Goal: Task Accomplishment & Management: Manage account settings

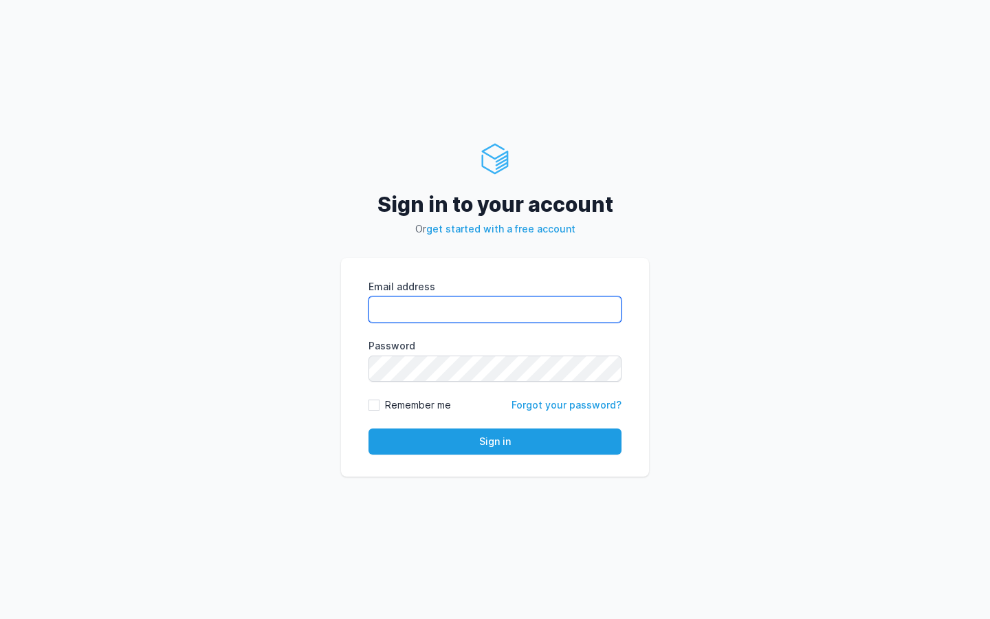
click at [425, 304] on input "Email address" at bounding box center [494, 309] width 253 height 26
click at [0, 618] on com-1password-button at bounding box center [0, 619] width 0 height 0
type input "k"
click at [0, 618] on com-1password-button at bounding box center [0, 619] width 0 height 0
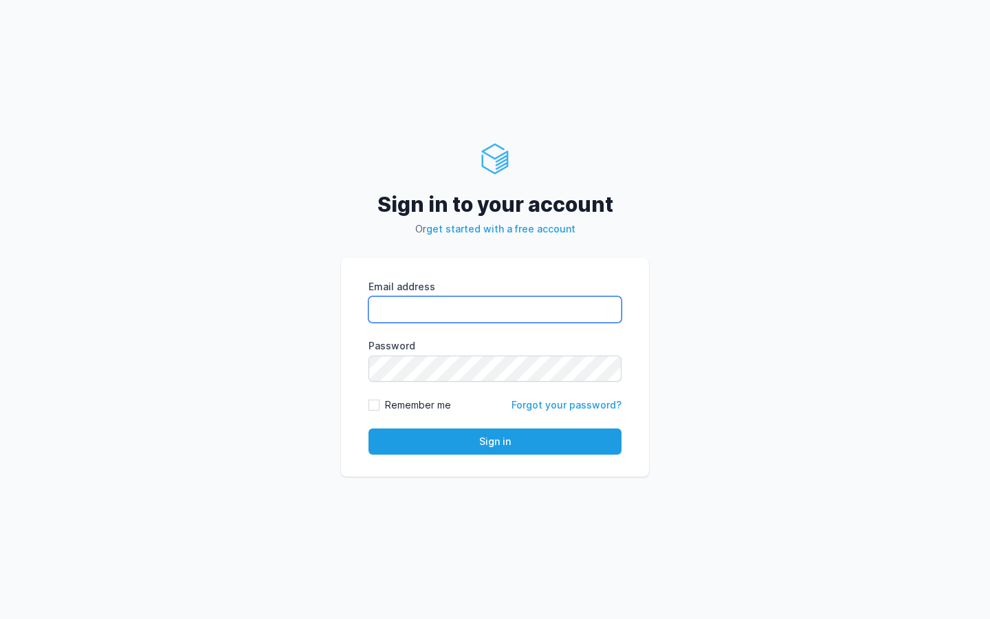
click at [0, 618] on com-1password-button at bounding box center [0, 619] width 0 height 0
type input "kiran@cied.in"
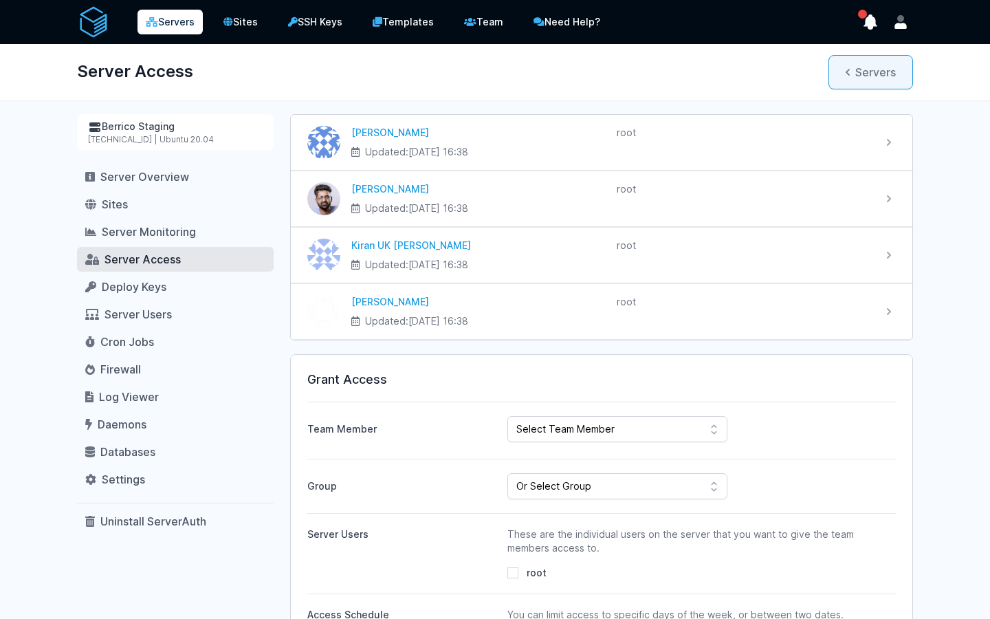
click at [862, 72] on link "Servers" at bounding box center [870, 72] width 85 height 34
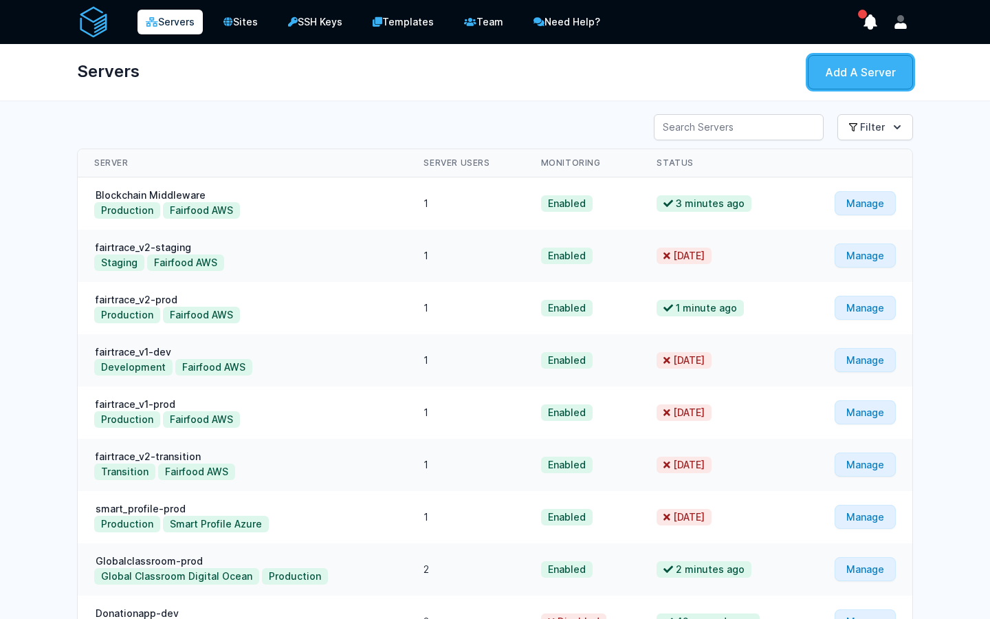
click at [836, 79] on link "Add A Server" at bounding box center [860, 72] width 105 height 34
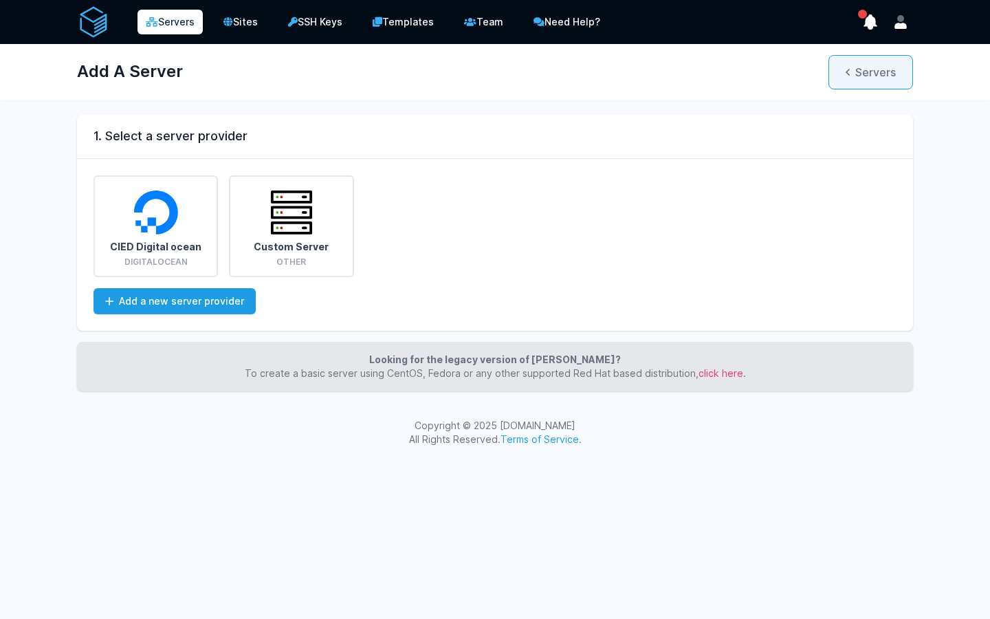
click at [854, 78] on link "Servers" at bounding box center [870, 72] width 85 height 34
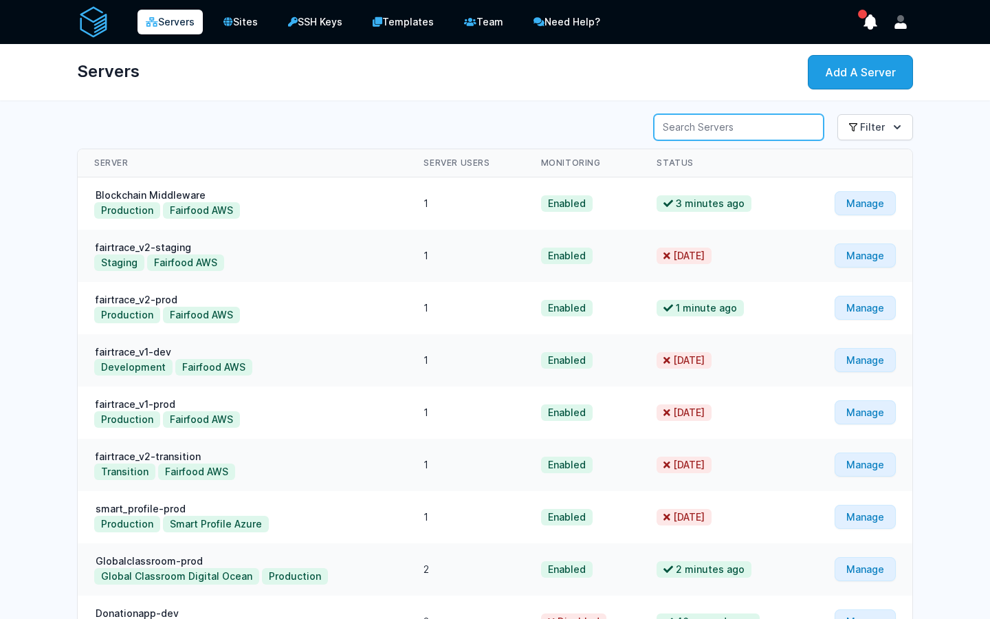
click at [786, 131] on input "Server Search" at bounding box center [739, 127] width 170 height 26
type input "euro"
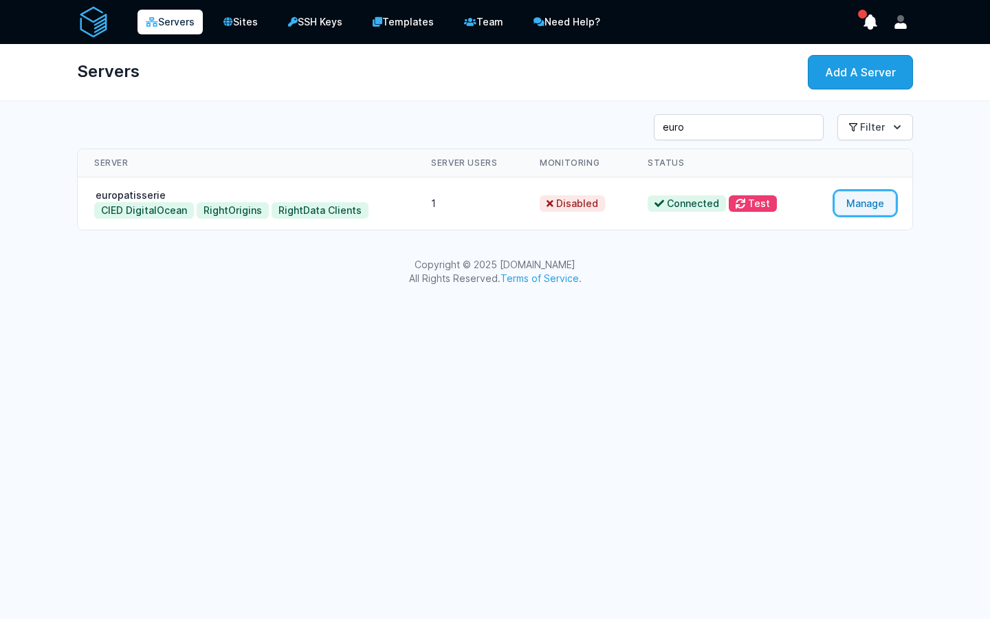
click at [883, 197] on link "Manage" at bounding box center [864, 203] width 61 height 24
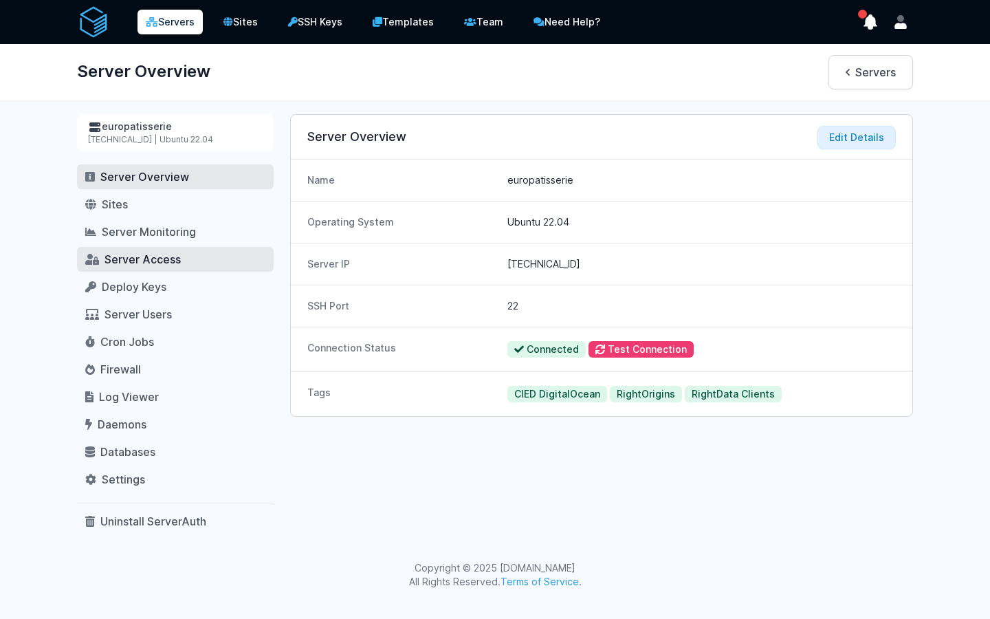
click at [143, 255] on span "Server Access" at bounding box center [142, 259] width 76 height 14
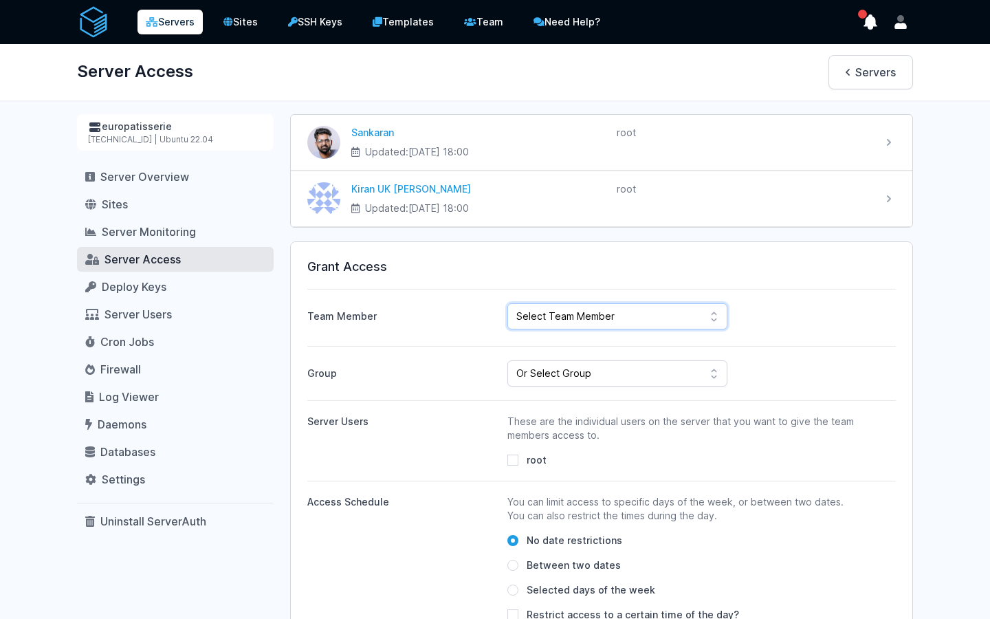
click at [650, 315] on select "Select Team Member [PERSON_NAME] Kiran UK [PERSON_NAME] ahdil [PERSON_NAME] [PE…" at bounding box center [617, 316] width 220 height 26
click at [507, 303] on select "Select Team Member [PERSON_NAME] Kiran UK [PERSON_NAME] ahdil [PERSON_NAME] [PE…" at bounding box center [617, 316] width 220 height 26
click at [623, 305] on select "Select Team Member [PERSON_NAME] Kiran UK [PERSON_NAME] ahdil [PERSON_NAME] [PE…" at bounding box center [617, 316] width 220 height 26
select select "443"
click at [507, 303] on select "Select Team Member [PERSON_NAME] Kiran UK [PERSON_NAME] ahdil [PERSON_NAME] [PE…" at bounding box center [617, 316] width 220 height 26
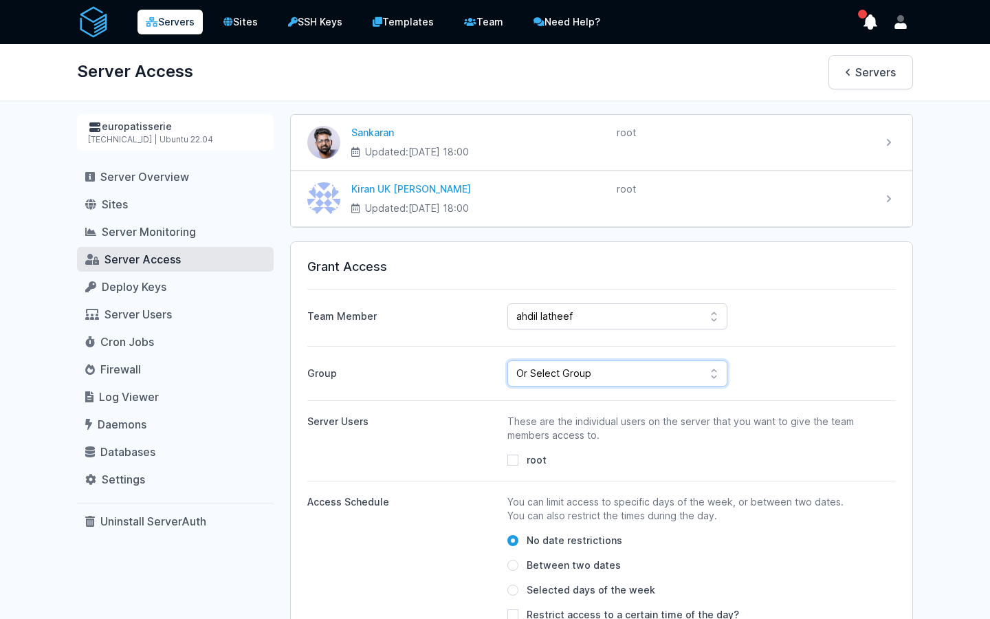
click at [582, 380] on select "Or Select Group Fairfood Smartprofile CIED Inhouse Bioinspecta NGS CBSOFT Audit…" at bounding box center [617, 373] width 220 height 26
select select "162"
click at [507, 360] on select "Or Select Group Fairfood Smartprofile CIED Inhouse Bioinspecta NGS CBSOFT Audit…" at bounding box center [617, 373] width 220 height 26
click at [509, 463] on input "root" at bounding box center [512, 459] width 11 height 11
checkbox input "true"
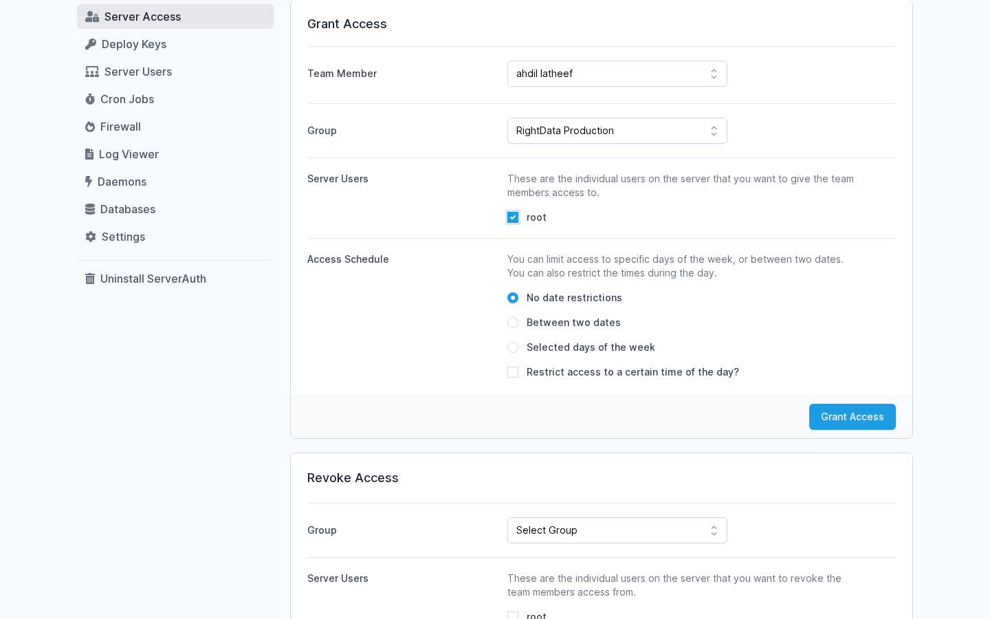
scroll to position [376, 0]
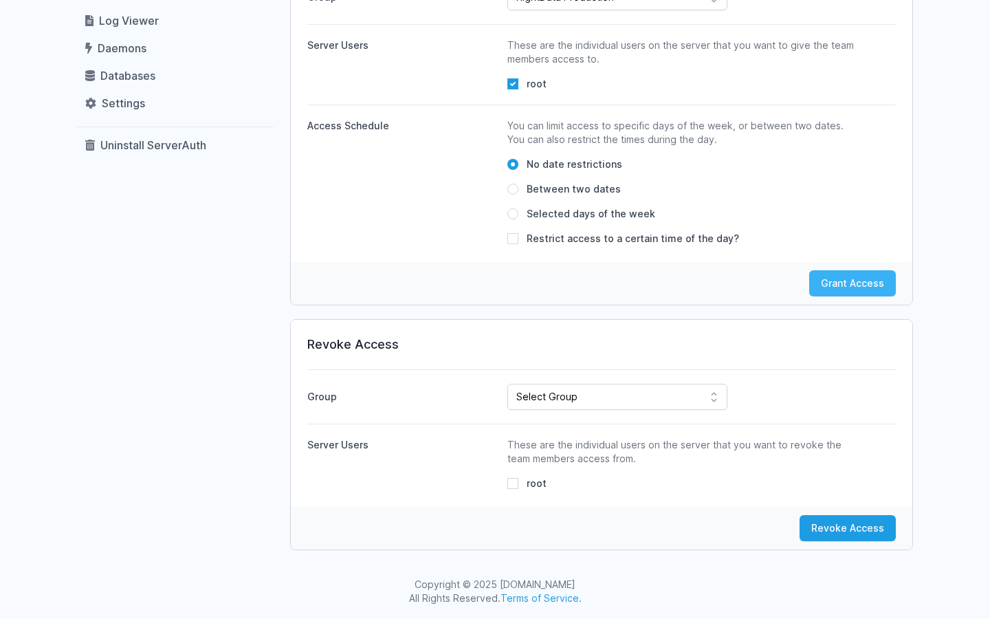
click at [845, 285] on button "Grant Access" at bounding box center [852, 283] width 87 height 26
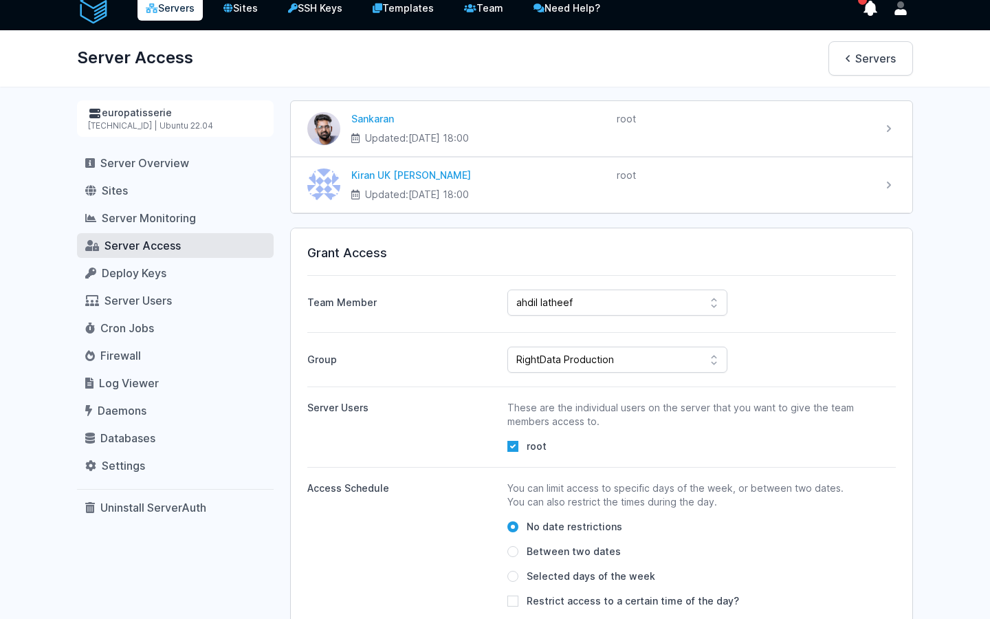
scroll to position [0, 0]
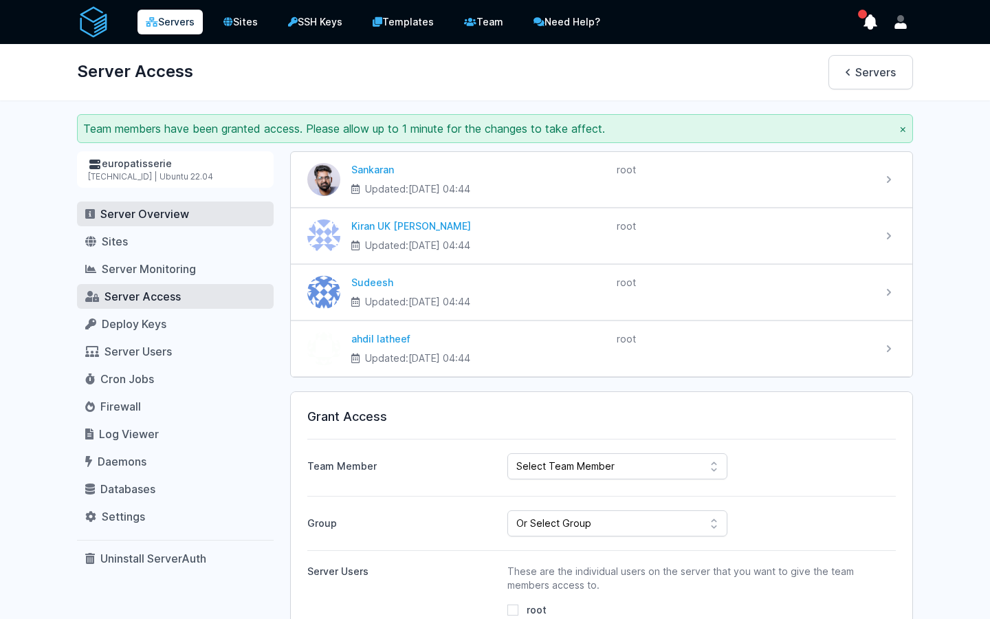
click at [139, 223] on link "Server Overview" at bounding box center [175, 213] width 197 height 25
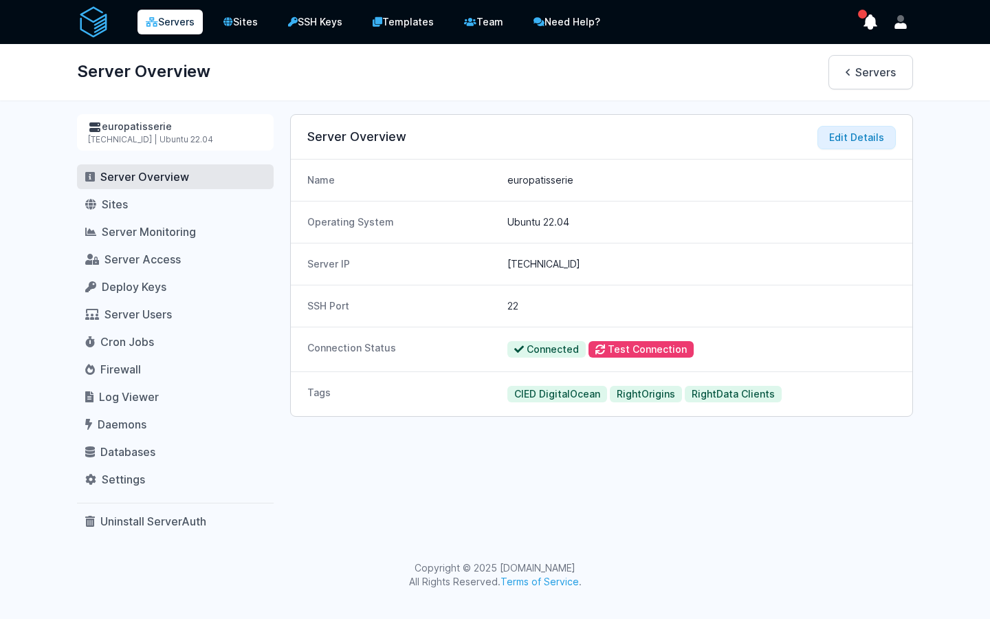
drag, startPoint x: 577, startPoint y: 263, endPoint x: 507, endPoint y: 260, distance: 70.9
click at [507, 260] on dd "[TECHNICAL_ID]" at bounding box center [701, 264] width 388 height 14
copy dd "[TECHNICAL_ID]"
click at [487, 475] on div "Server Overview Edit Details Name europatisserie Operating System Ubuntu 22.04 …" at bounding box center [601, 323] width 623 height 419
click at [456, 246] on div "Server IP [TECHNICAL_ID]" at bounding box center [601, 264] width 621 height 42
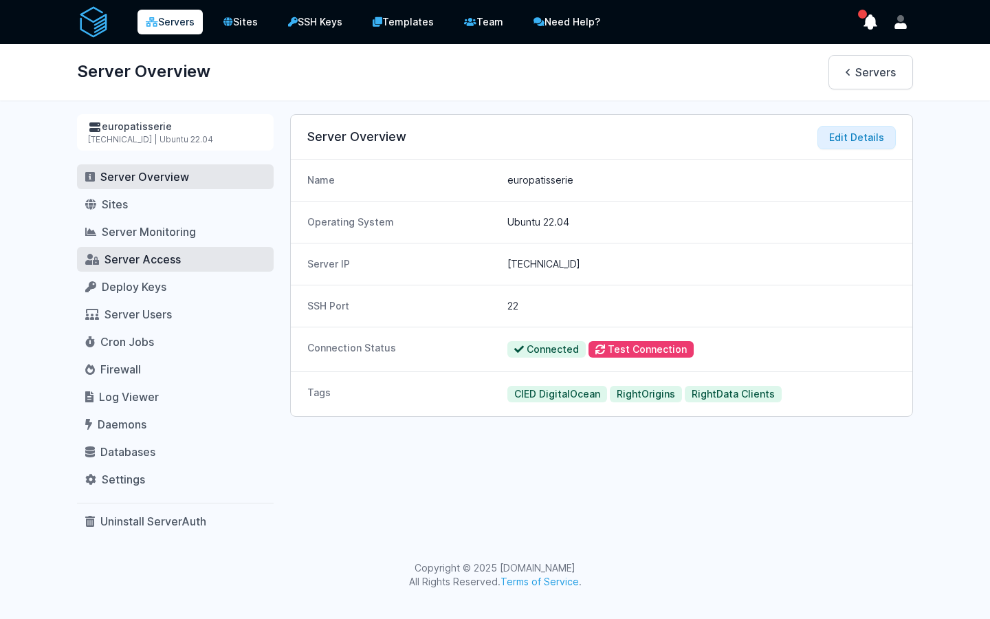
click at [160, 256] on span "Server Access" at bounding box center [142, 259] width 76 height 14
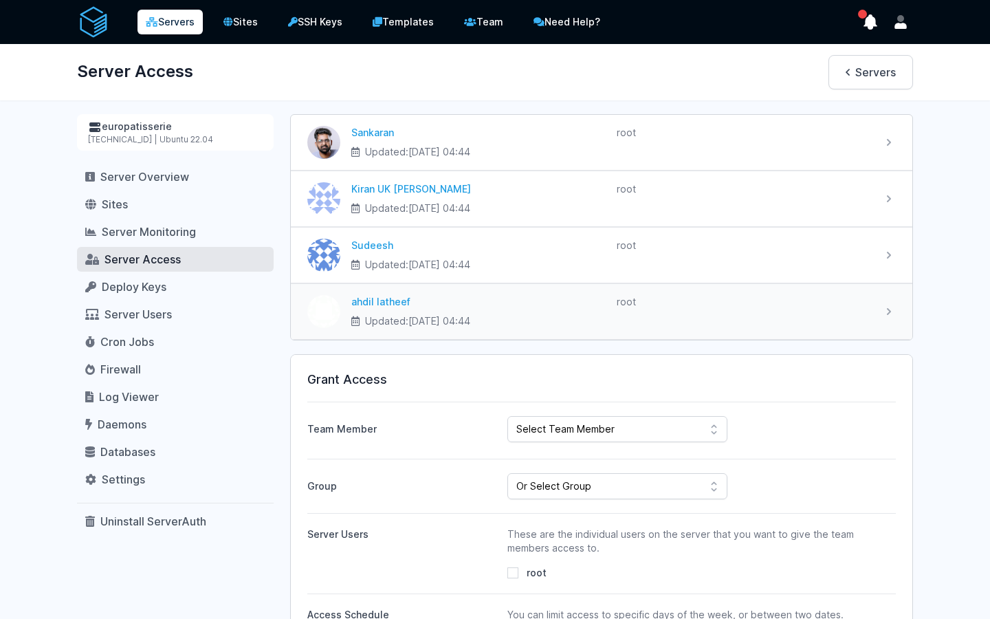
click at [470, 323] on time "2025-10-10 at 04:44" at bounding box center [439, 321] width 62 height 12
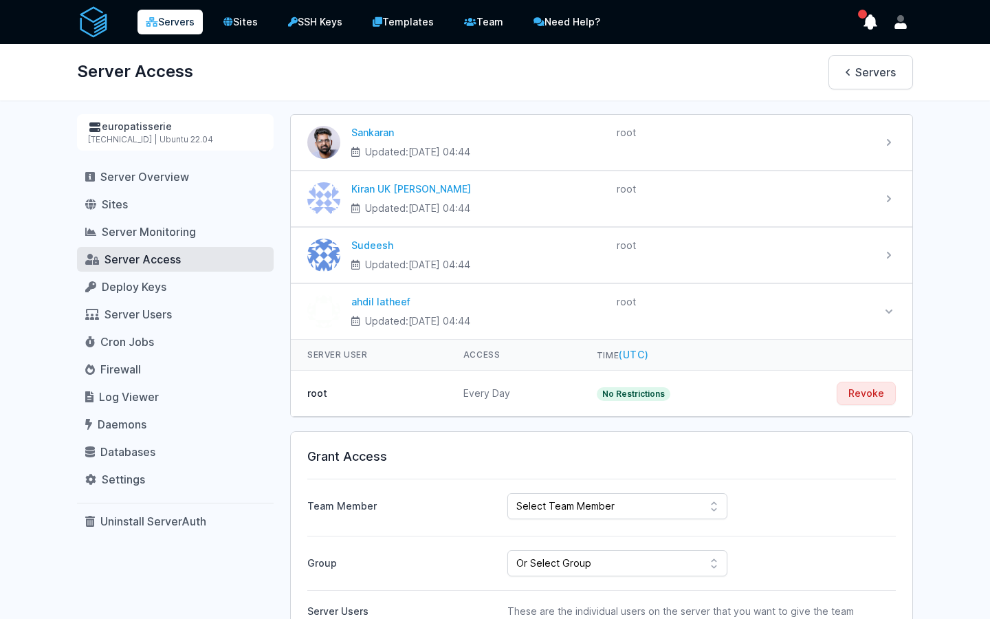
click at [520, 425] on div "Sankaran Updated: 2025-10-10 at 04:44" at bounding box center [601, 614] width 623 height 1001
click at [874, 396] on button "Revoke" at bounding box center [865, 392] width 59 height 23
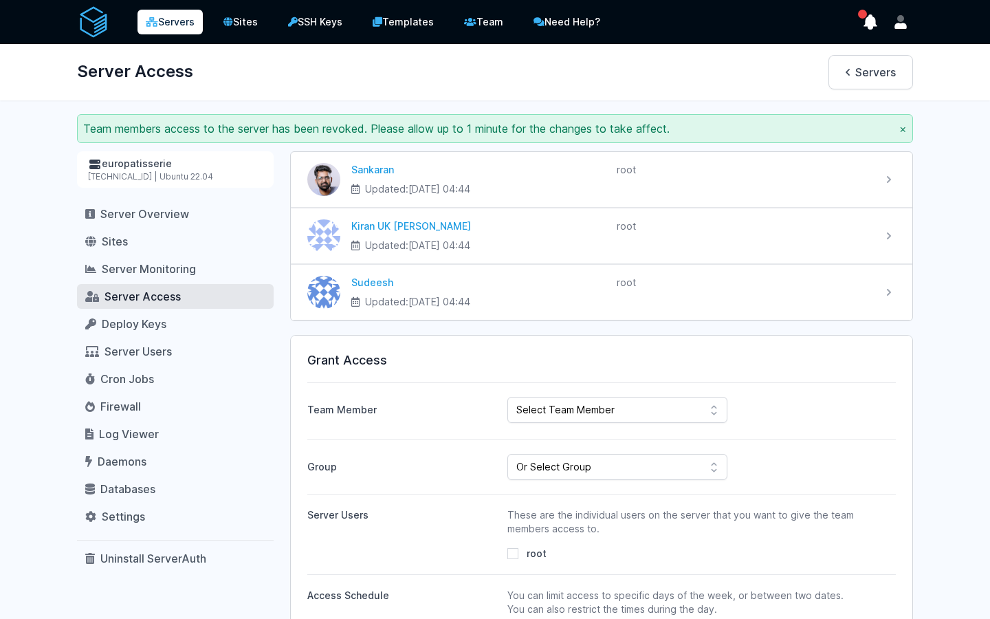
scroll to position [32, 0]
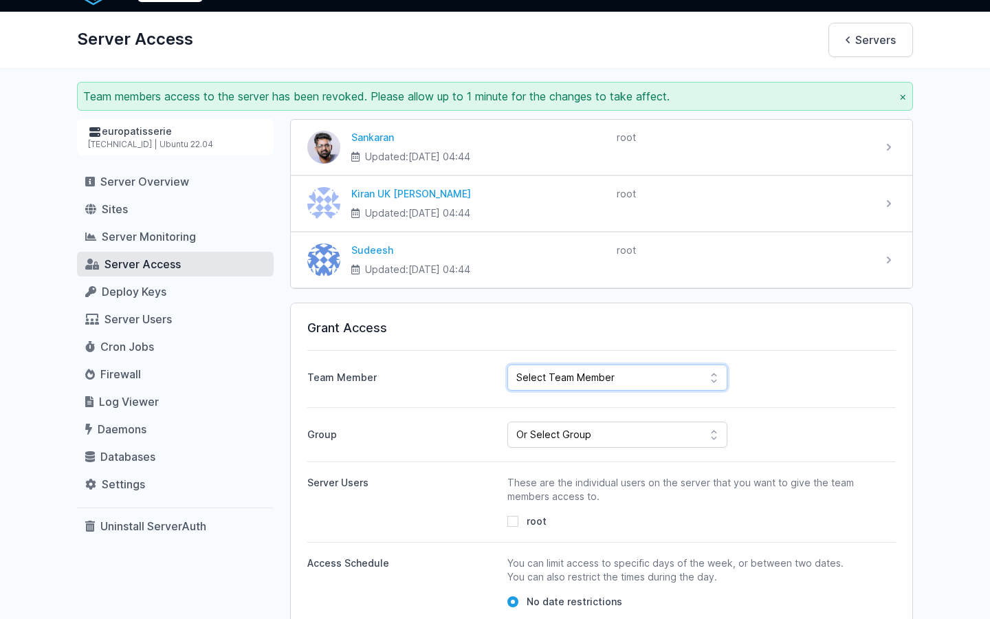
click at [655, 379] on select "Select Team Member Sudeesh Sankaran Kiran UK Pillai Gogul Chalil Vengara ahdil …" at bounding box center [617, 377] width 220 height 26
select select "443"
click at [507, 364] on select "Select Team Member Sudeesh Sankaran Kiran UK Pillai Gogul Chalil Vengara ahdil …" at bounding box center [617, 377] width 220 height 26
click at [561, 433] on select "Or Select Group Fairfood Smartprofile CIED Inhouse Bioinspecta NGS CBSOFT Audit…" at bounding box center [617, 434] width 220 height 26
select select "162"
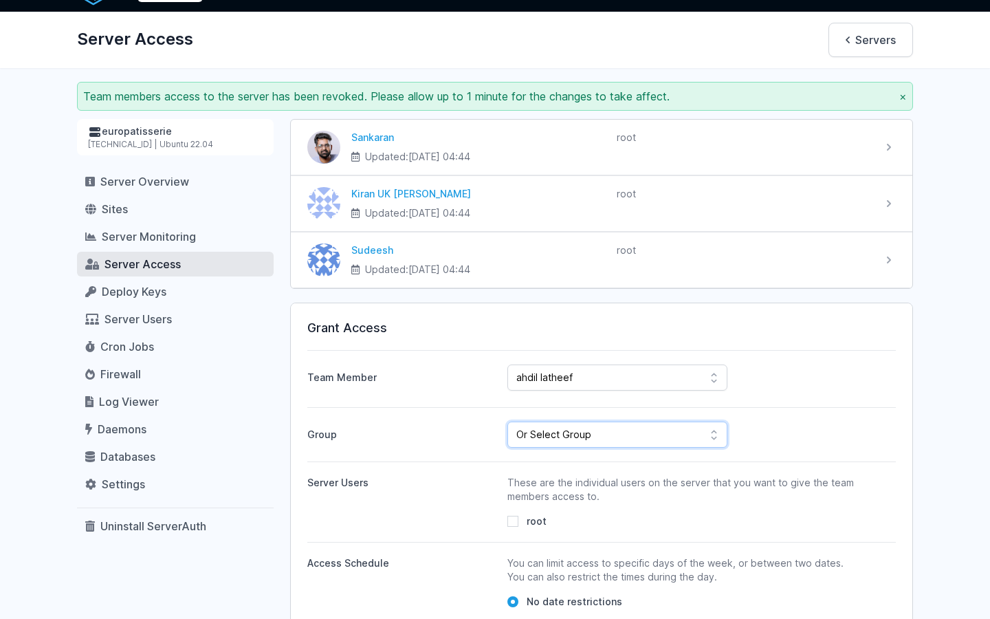
click at [507, 421] on select "Or Select Group Fairfood Smartprofile CIED Inhouse Bioinspecta NGS CBSOFT Audit…" at bounding box center [617, 434] width 220 height 26
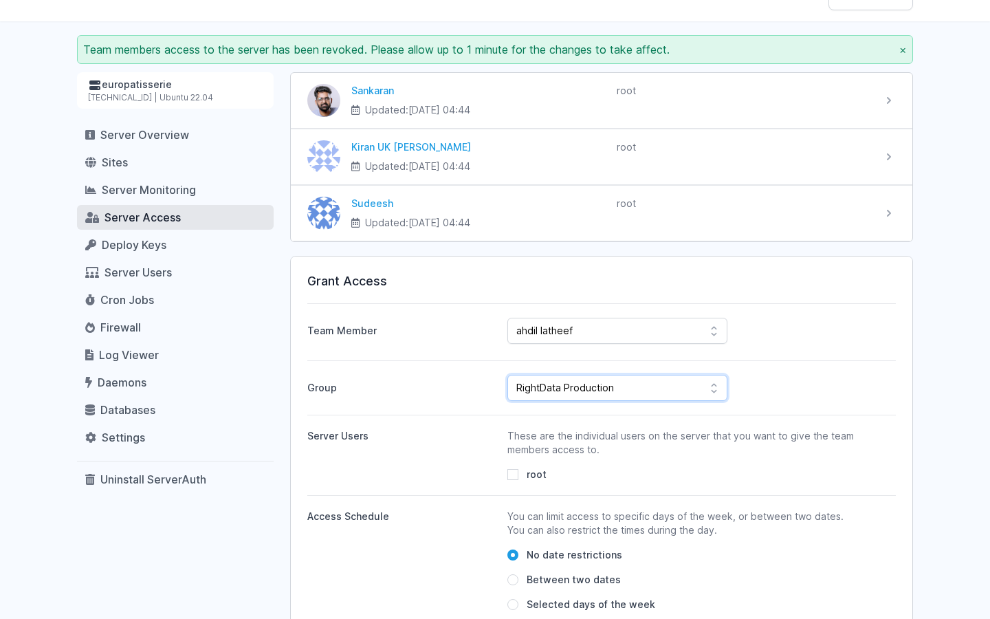
scroll to position [105, 0]
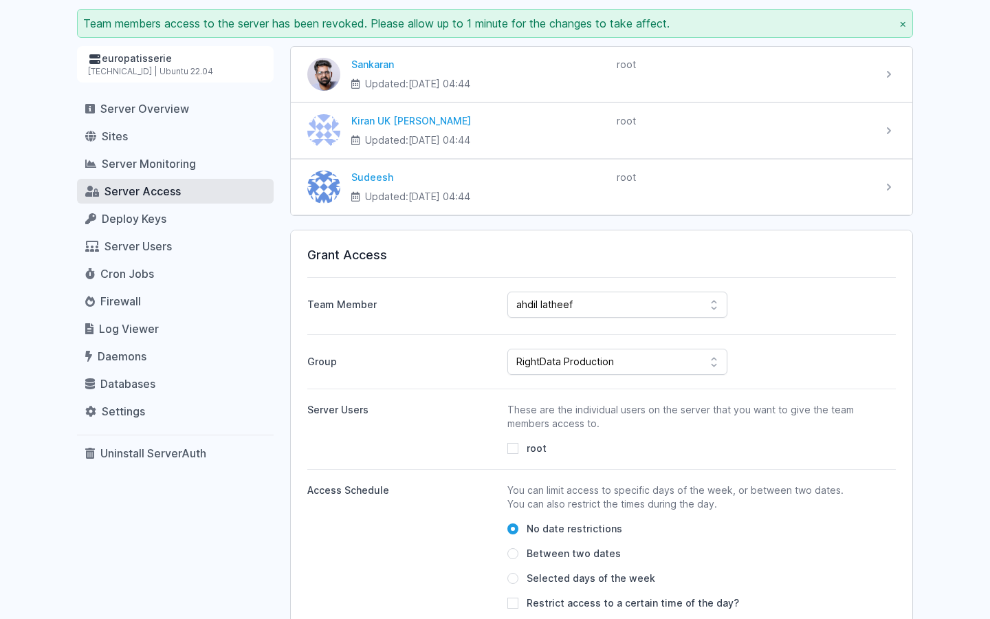
click at [529, 447] on span "root" at bounding box center [536, 448] width 20 height 14
click at [518, 447] on input "root" at bounding box center [512, 448] width 11 height 11
checkbox input "true"
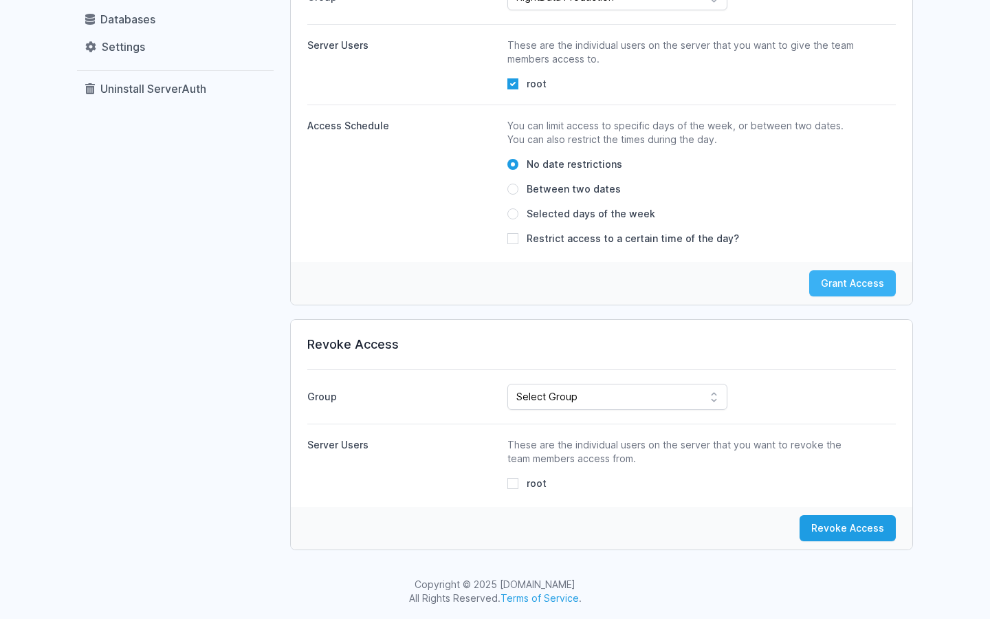
click at [843, 275] on button "Grant Access" at bounding box center [852, 283] width 87 height 26
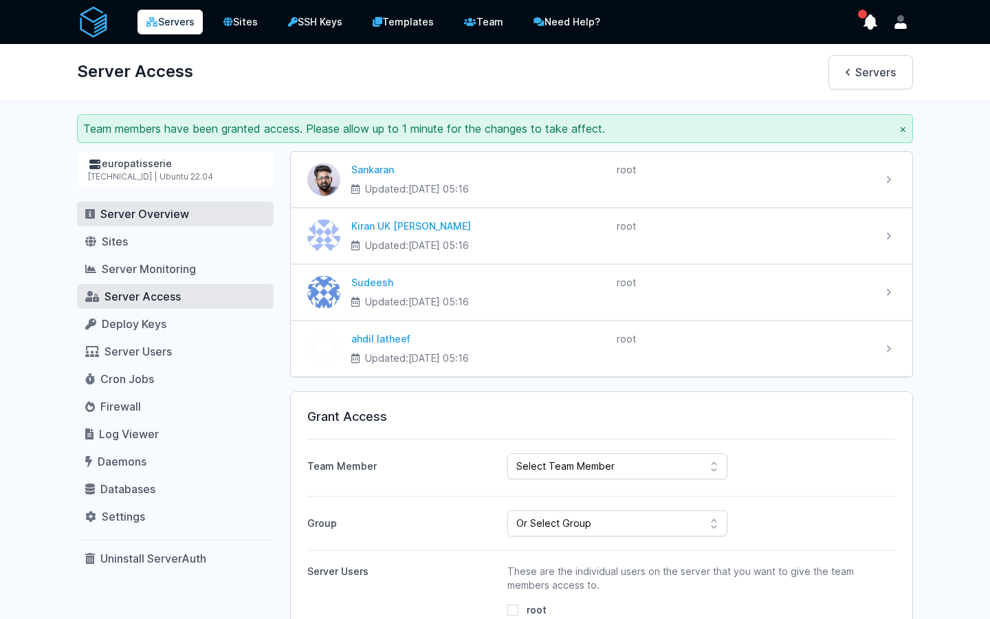
click at [132, 210] on span "Server Overview" at bounding box center [144, 214] width 89 height 14
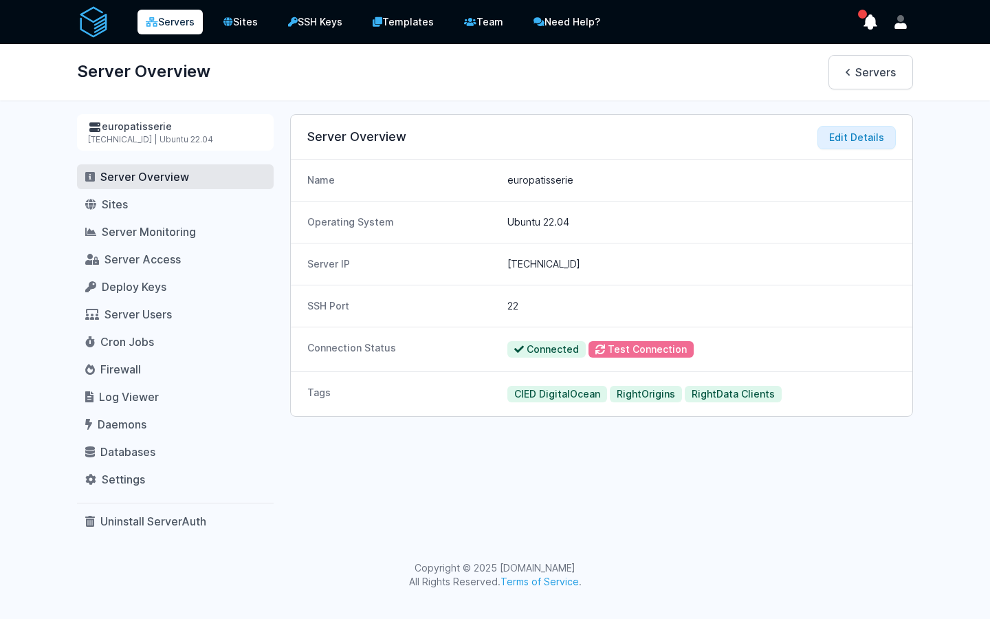
click at [622, 355] on button "Test Connection" at bounding box center [640, 349] width 105 height 16
click at [455, 89] on div "Server Overview Servers" at bounding box center [495, 72] width 880 height 56
